Goal: Task Accomplishment & Management: Manage account settings

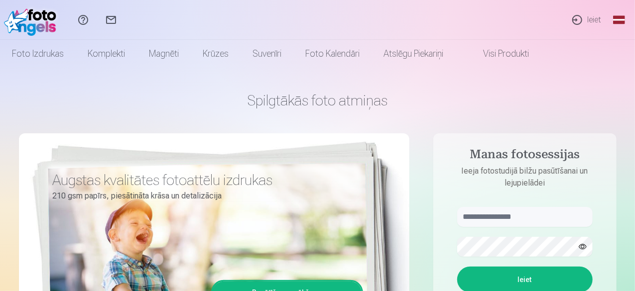
click at [592, 18] on link "Ieiet" at bounding box center [586, 20] width 46 height 40
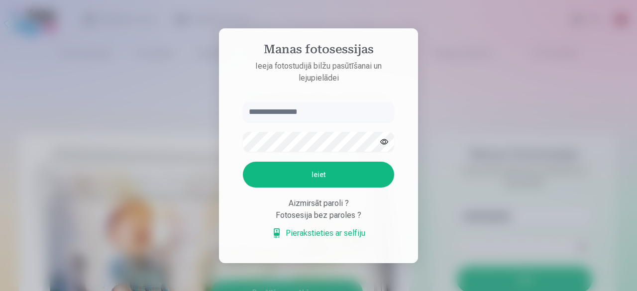
click at [286, 115] on input "text" at bounding box center [318, 112] width 151 height 20
type input "******"
click at [285, 169] on button "Ieiet" at bounding box center [318, 175] width 151 height 26
